Goal: Check status: Check status

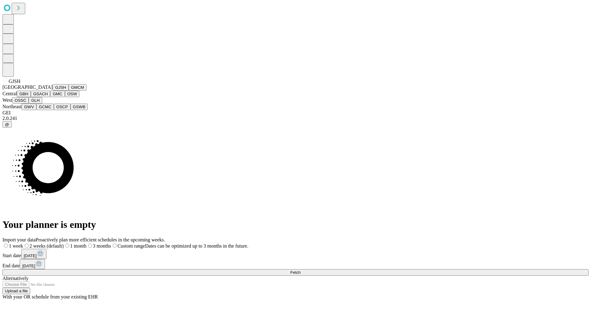
click at [53, 91] on button "GJSH" at bounding box center [61, 87] width 16 height 6
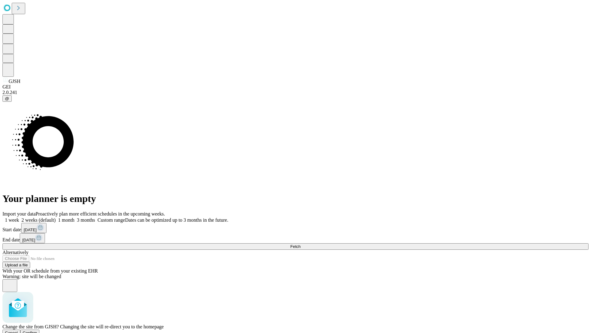
click at [37, 330] on span "Confirm" at bounding box center [30, 332] width 14 height 5
click at [56, 217] on label "2 weeks (default)" at bounding box center [37, 219] width 37 height 5
click at [301, 244] on span "Fetch" at bounding box center [295, 246] width 10 height 5
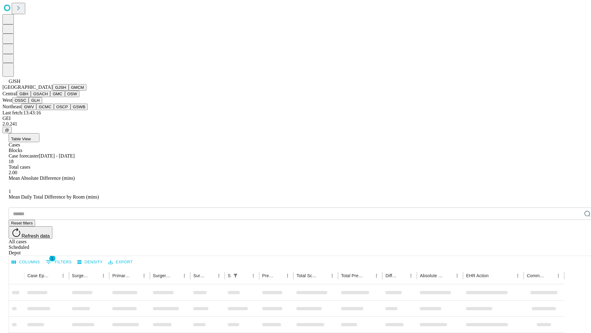
click at [69, 91] on button "GMCM" at bounding box center [78, 87] width 18 height 6
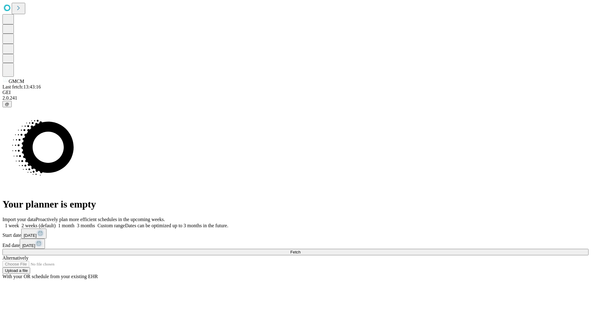
click at [56, 223] on label "2 weeks (default)" at bounding box center [37, 225] width 37 height 5
click at [301, 249] on span "Fetch" at bounding box center [295, 251] width 10 height 5
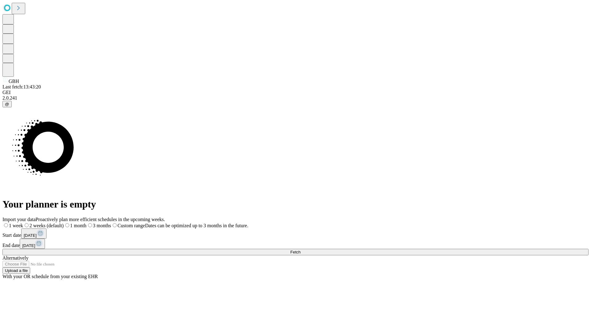
click at [64, 223] on label "2 weeks (default)" at bounding box center [43, 225] width 41 height 5
click at [301, 249] on span "Fetch" at bounding box center [295, 251] width 10 height 5
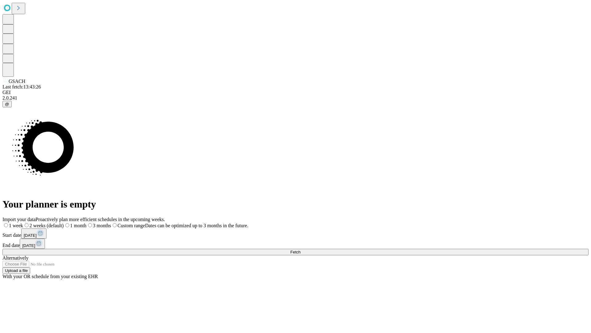
click at [301, 249] on span "Fetch" at bounding box center [295, 251] width 10 height 5
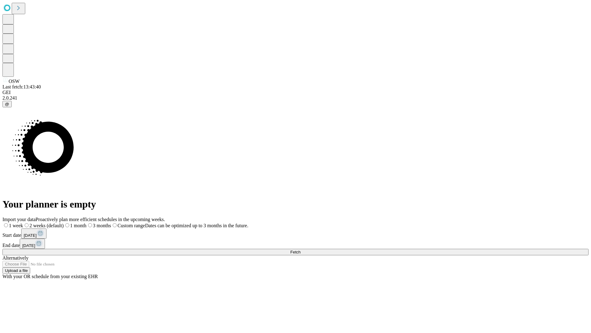
click at [301, 249] on span "Fetch" at bounding box center [295, 251] width 10 height 5
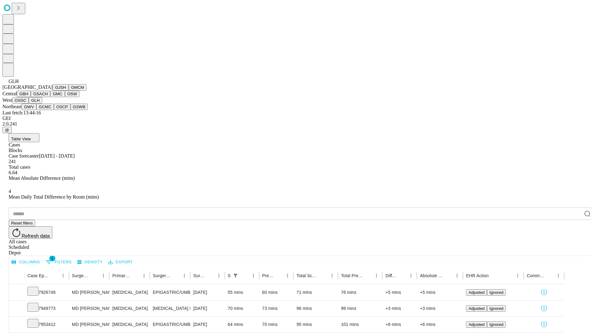
click at [36, 110] on button "GWV" at bounding box center [29, 106] width 15 height 6
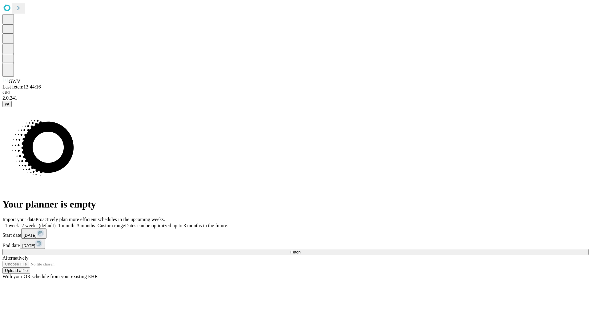
click at [56, 223] on label "2 weeks (default)" at bounding box center [37, 225] width 37 height 5
click at [301, 249] on span "Fetch" at bounding box center [295, 251] width 10 height 5
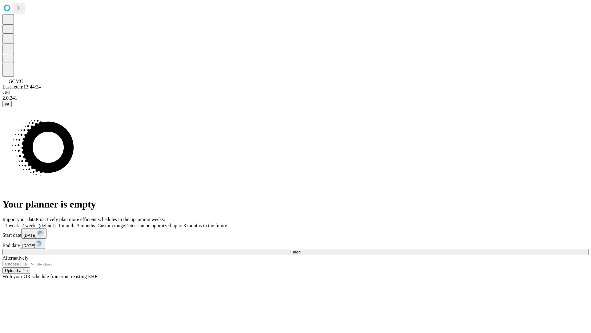
click at [56, 223] on label "2 weeks (default)" at bounding box center [37, 225] width 37 height 5
click at [301, 249] on span "Fetch" at bounding box center [295, 251] width 10 height 5
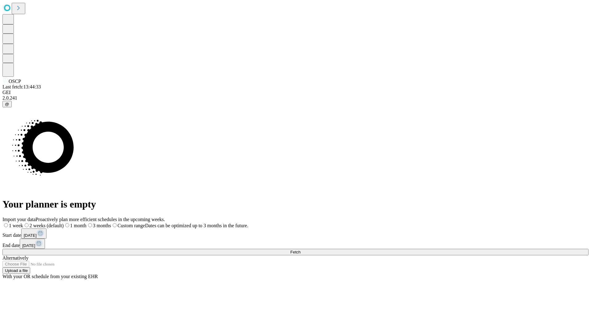
click at [64, 223] on label "2 weeks (default)" at bounding box center [43, 225] width 41 height 5
click at [301, 249] on span "Fetch" at bounding box center [295, 251] width 10 height 5
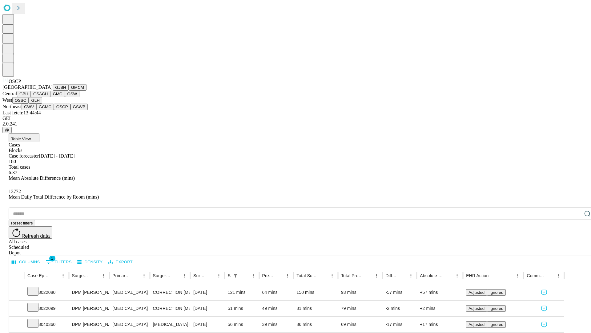
click at [71, 110] on button "GSWB" at bounding box center [80, 106] width 18 height 6
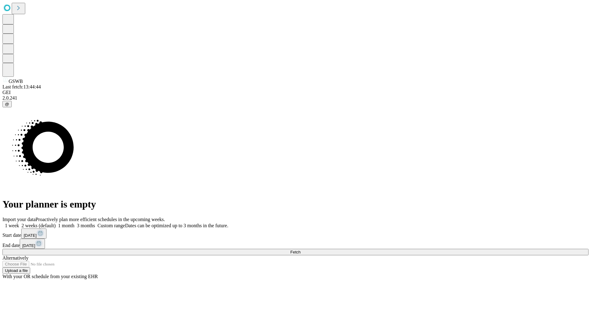
click at [56, 223] on label "2 weeks (default)" at bounding box center [37, 225] width 37 height 5
click at [301, 249] on span "Fetch" at bounding box center [295, 251] width 10 height 5
